Goal: Check status: Check status

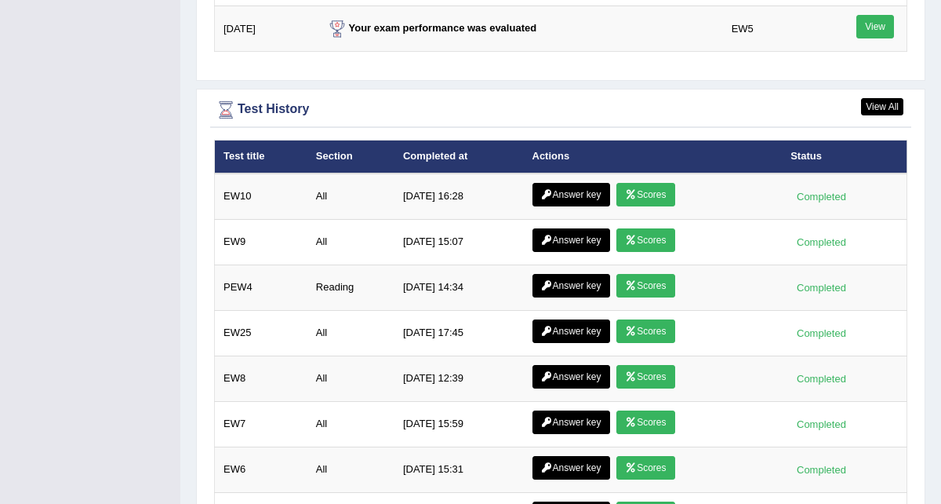
scroll to position [2169, 0]
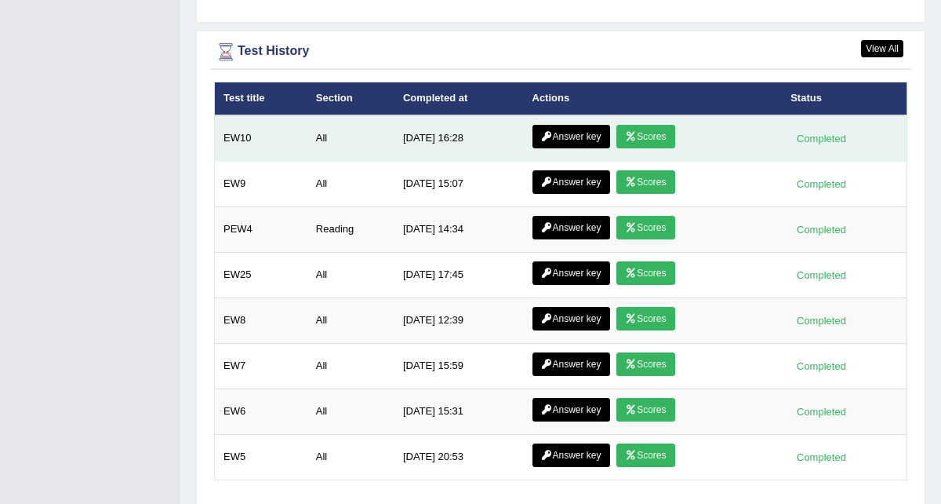
click at [565, 125] on link "Answer key" at bounding box center [572, 137] width 78 height 24
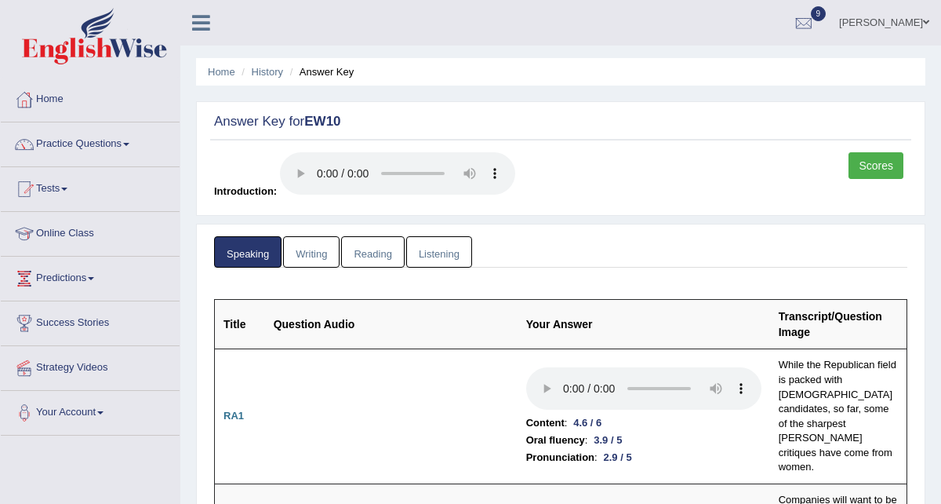
click at [304, 266] on link "Writing" at bounding box center [311, 252] width 56 height 32
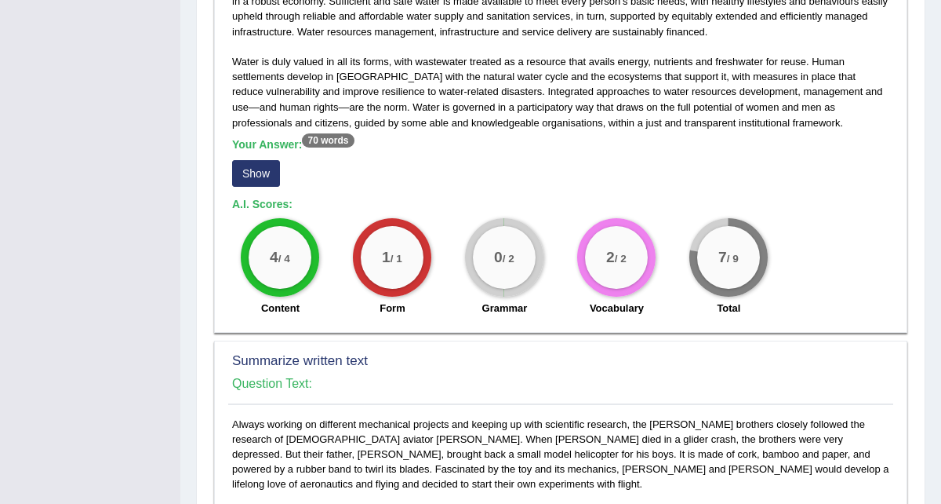
scroll to position [497, 0]
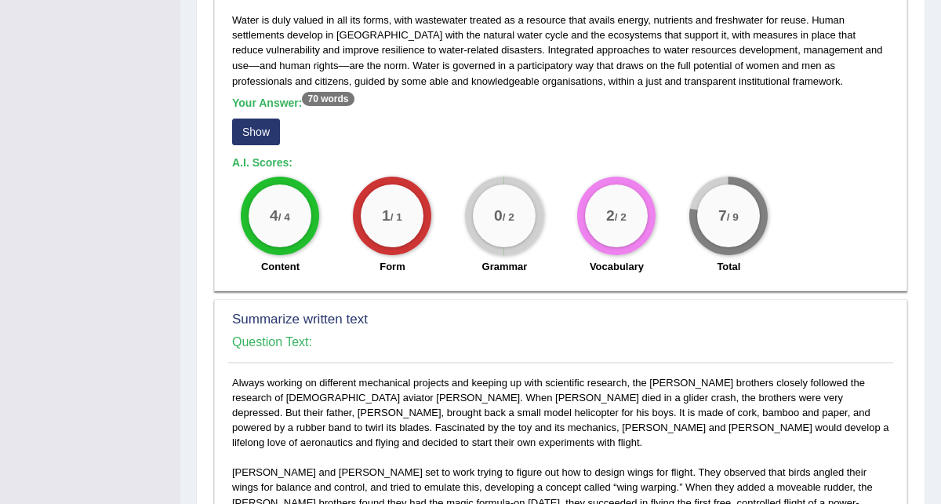
click at [264, 133] on button "Show" at bounding box center [256, 131] width 48 height 27
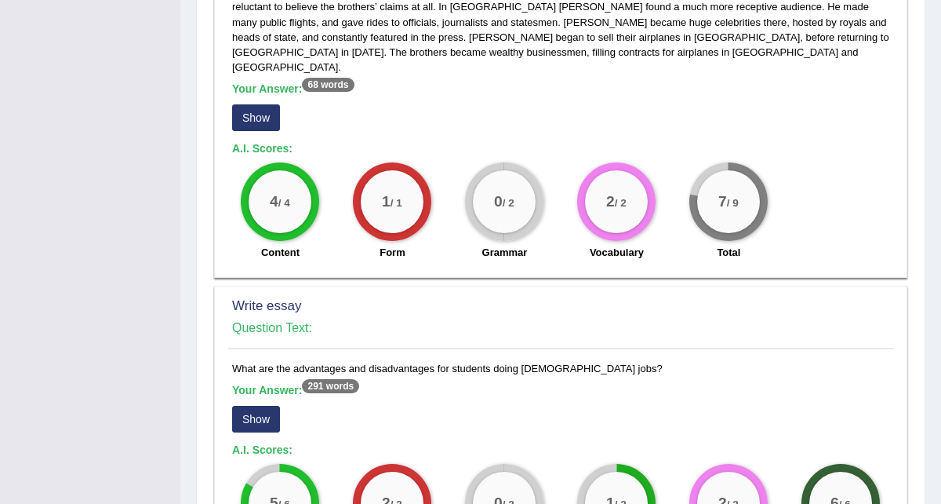
scroll to position [1107, 0]
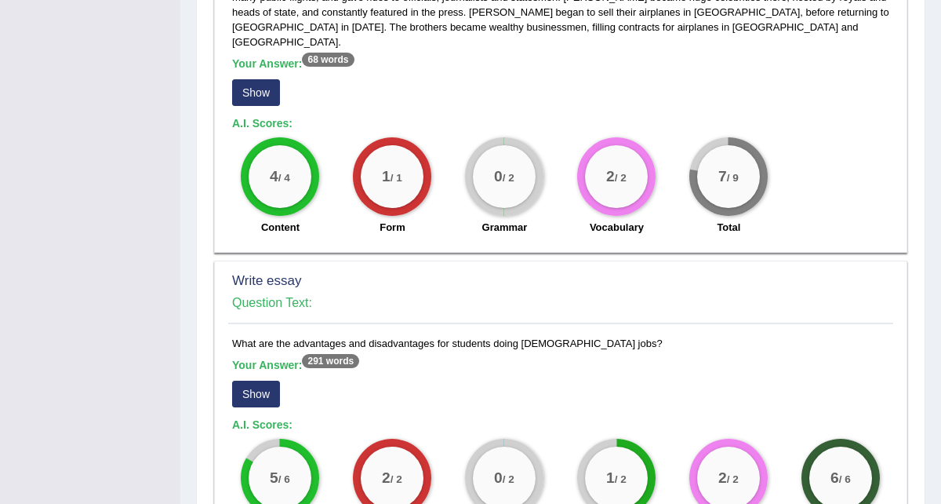
click at [261, 89] on button "Show" at bounding box center [256, 92] width 48 height 27
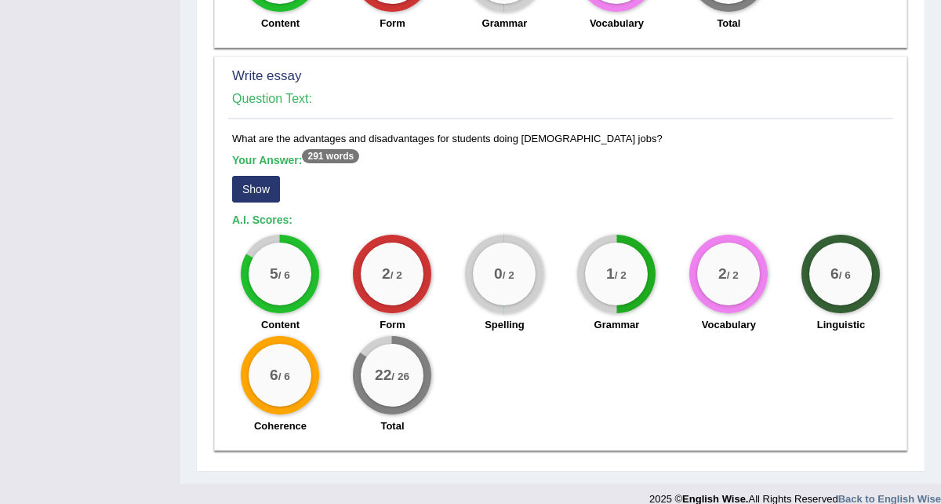
scroll to position [1346, 0]
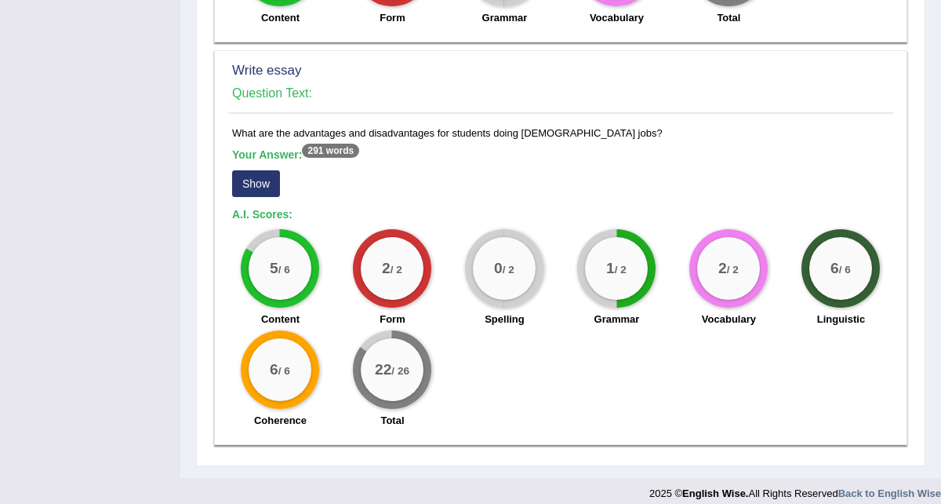
click at [251, 170] on button "Show" at bounding box center [256, 183] width 48 height 27
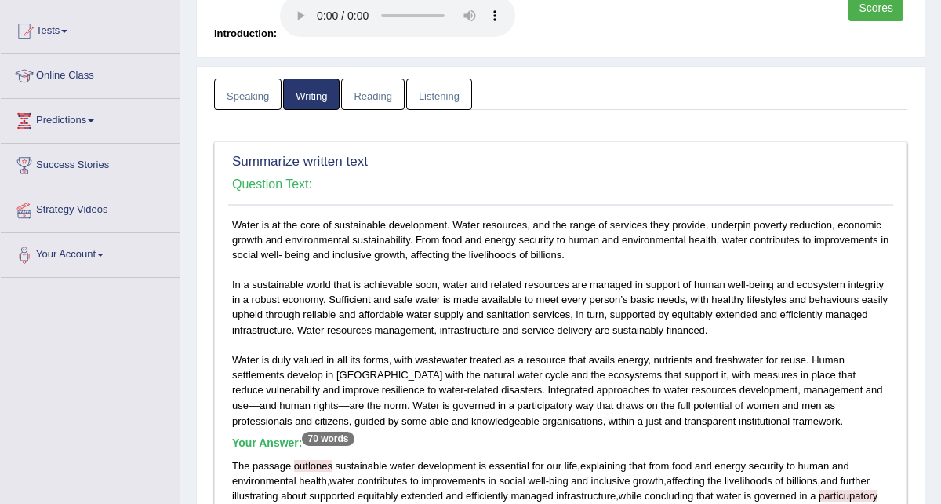
scroll to position [0, 0]
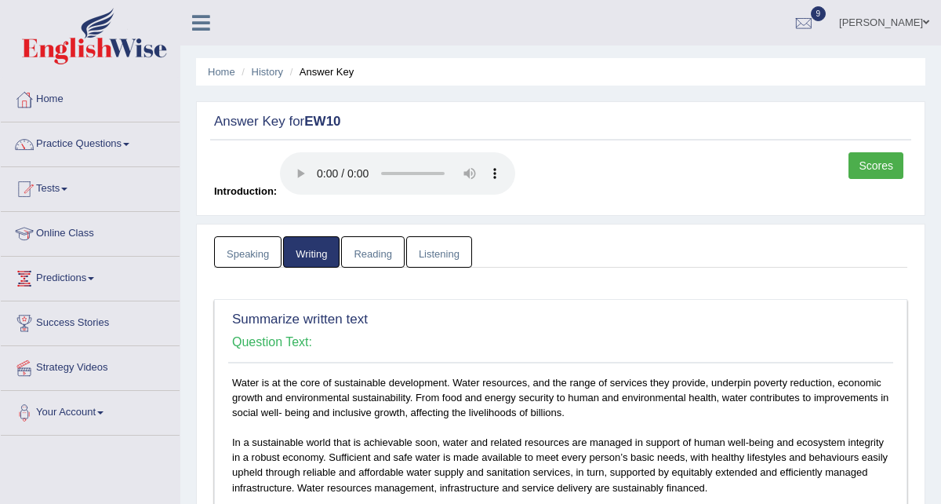
click at [368, 253] on link "Reading" at bounding box center [372, 252] width 63 height 32
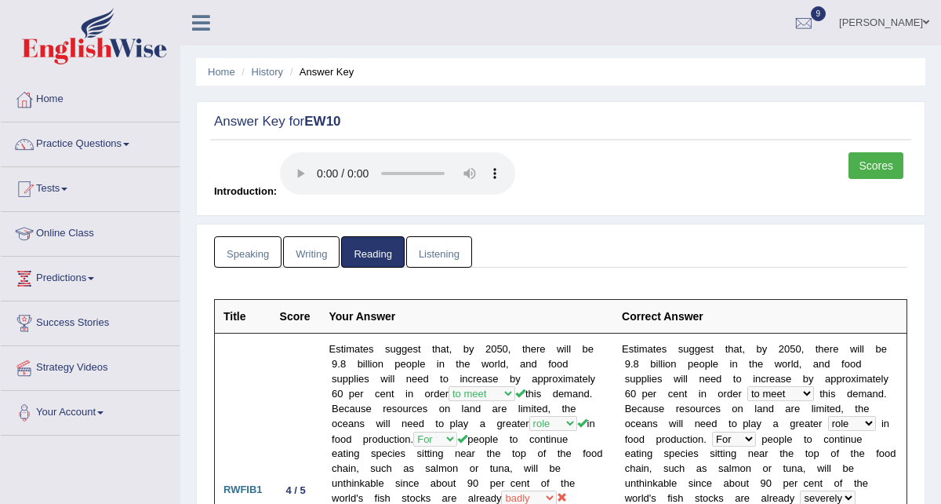
click at [887, 170] on link "Scores" at bounding box center [876, 165] width 55 height 27
